Goal: Navigation & Orientation: Understand site structure

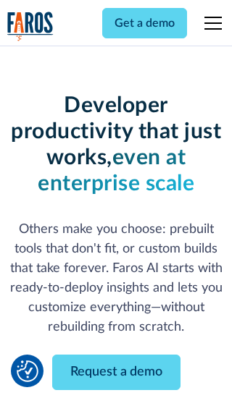
scroll to position [174, 0]
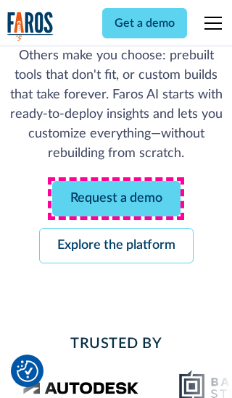
click at [116, 198] on link "Request a demo" at bounding box center [116, 198] width 128 height 35
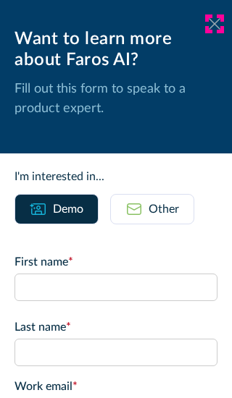
click at [214, 24] on icon at bounding box center [214, 23] width 12 height 11
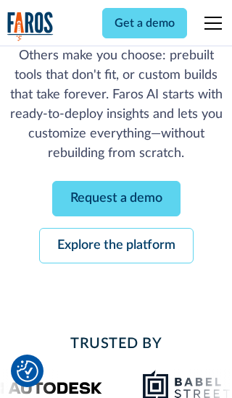
scroll to position [221, 0]
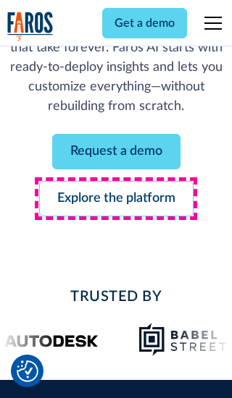
click at [116, 198] on link "Explore the platform" at bounding box center [116, 198] width 154 height 35
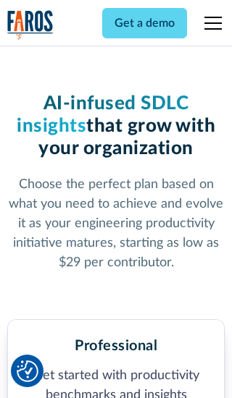
scroll to position [2243, 0]
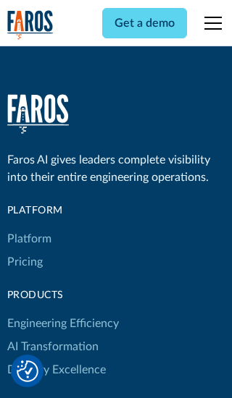
click at [28, 227] on link "Platform" at bounding box center [29, 238] width 44 height 23
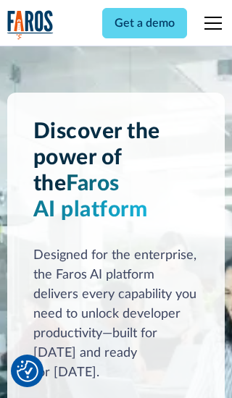
scroll to position [11335, 0]
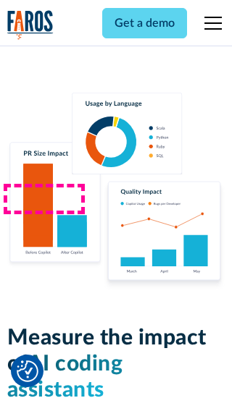
scroll to position [8946, 0]
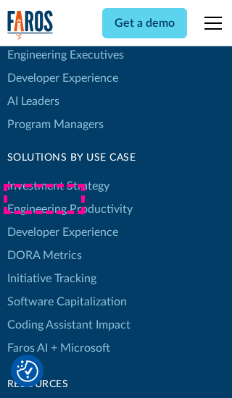
click at [43, 244] on link "DORA Metrics" at bounding box center [44, 255] width 75 height 23
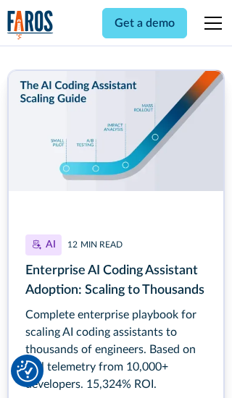
scroll to position [6494, 0]
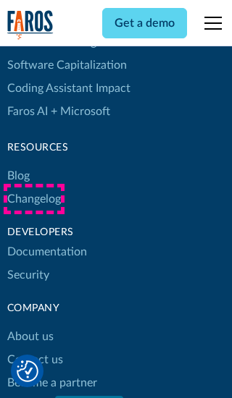
click at [33, 199] on link "Changelog" at bounding box center [34, 198] width 54 height 23
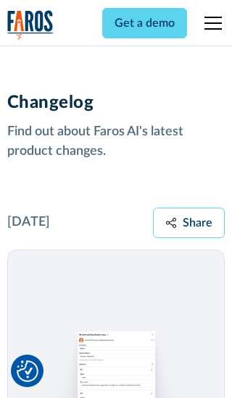
scroll to position [17480, 0]
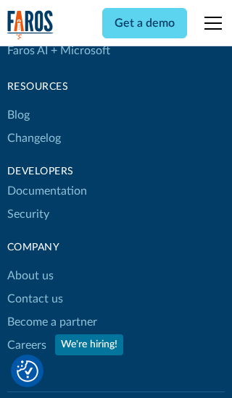
click at [30, 264] on link "About us" at bounding box center [30, 275] width 46 height 23
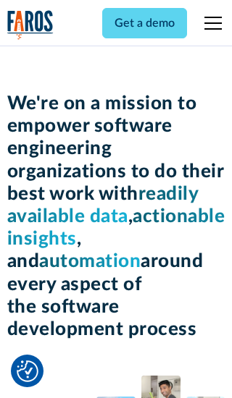
scroll to position [4991, 0]
